Goal: Register for event/course

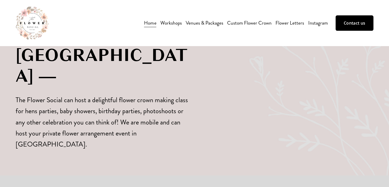
scroll to position [156, 0]
click at [204, 24] on link "Venues & Packages" at bounding box center [205, 22] width 38 height 9
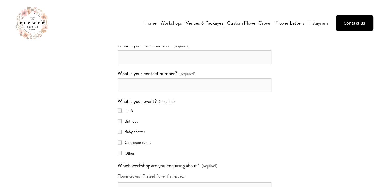
scroll to position [928, 0]
click at [0, 0] on span "Dried Flower Crown Workshop" at bounding box center [0, 0] width 0 height 0
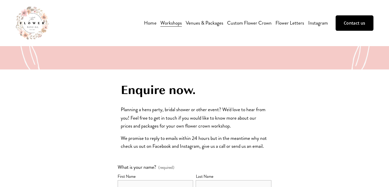
scroll to position [863, 0]
